Goal: Information Seeking & Learning: Find specific page/section

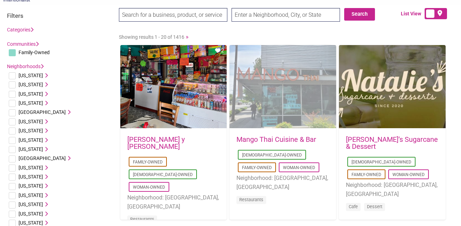
scroll to position [23, 0]
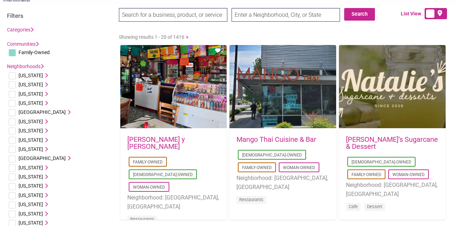
click at [272, 15] on input "text" at bounding box center [286, 15] width 108 height 14
type input "Two Rivers"
click at [119, 8] on input "Search" at bounding box center [132, 15] width 27 height 14
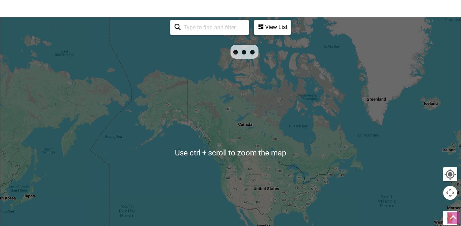
scroll to position [90, 0]
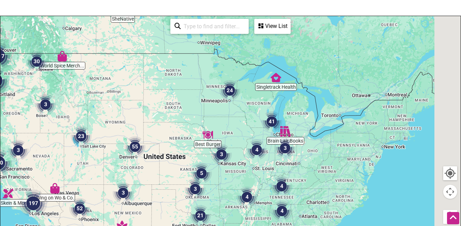
drag, startPoint x: 344, startPoint y: 162, endPoint x: 167, endPoint y: 118, distance: 183.2
click at [167, 118] on div at bounding box center [230, 152] width 461 height 272
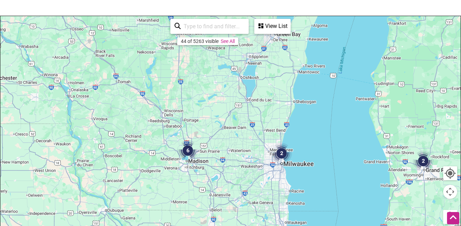
drag, startPoint x: 362, startPoint y: 133, endPoint x: 330, endPoint y: 131, distance: 31.9
click at [330, 131] on div at bounding box center [230, 152] width 461 height 272
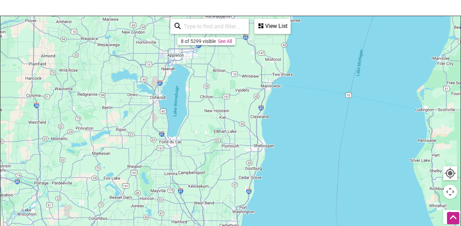
drag, startPoint x: 295, startPoint y: 81, endPoint x: 273, endPoint y: 168, distance: 89.7
click at [273, 168] on div at bounding box center [230, 152] width 461 height 272
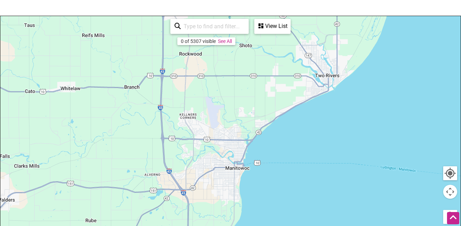
click at [329, 83] on div at bounding box center [230, 152] width 461 height 272
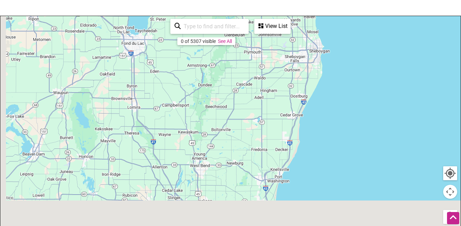
drag, startPoint x: 312, startPoint y: 155, endPoint x: 338, endPoint y: -29, distance: 185.6
click at [338, 0] on html "× Menu 0 Add a Business Map Blog Store Offers Intentionalist Cards Buy Black Ca…" at bounding box center [230, 23] width 461 height 226
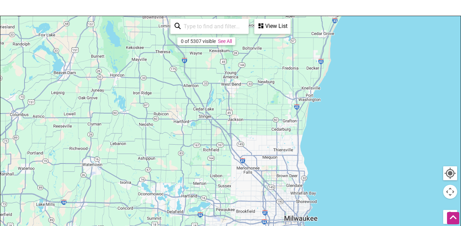
drag, startPoint x: 265, startPoint y: 158, endPoint x: 308, endPoint y: -8, distance: 171.5
click at [308, 0] on html "× Menu 0 Add a Business Map Blog Store Offers Intentionalist Cards Buy Black Ca…" at bounding box center [230, 23] width 461 height 226
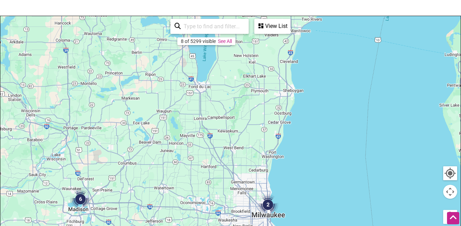
click at [271, 208] on img "2" at bounding box center [268, 205] width 21 height 21
